Goal: Browse casually

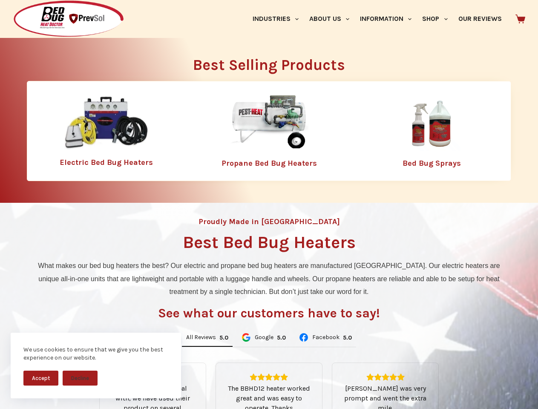
click at [269, 205] on div "Proudly Made in [GEOGRAPHIC_DATA] Best Bed Bug Heaters What makes our bed bug h…" at bounding box center [269, 363] width 538 height 320
click at [41, 378] on button "Accept" at bounding box center [40, 378] width 35 height 15
click at [80, 378] on button "Decline" at bounding box center [80, 378] width 35 height 15
click at [279, 19] on link "Industries" at bounding box center [275, 19] width 57 height 38
click at [333, 19] on link "About Us" at bounding box center [329, 19] width 51 height 38
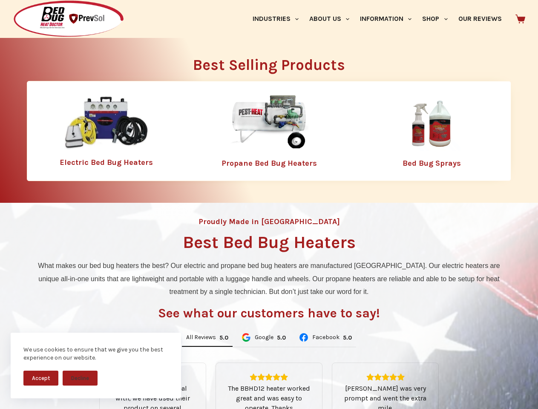
click at [390, 19] on link "Information" at bounding box center [386, 19] width 62 height 38
click at [439, 19] on link "Shop" at bounding box center [435, 19] width 36 height 38
